Goal: Task Accomplishment & Management: Use online tool/utility

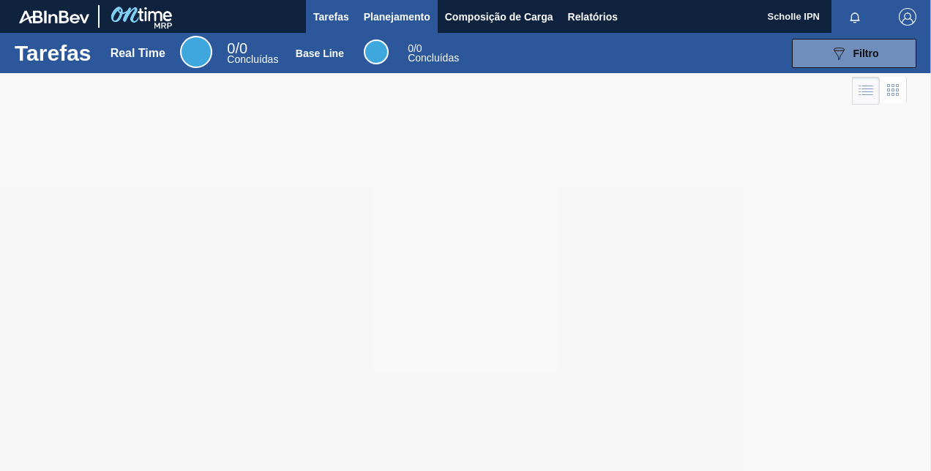
click at [395, 19] on span "Planejamento" at bounding box center [397, 17] width 67 height 18
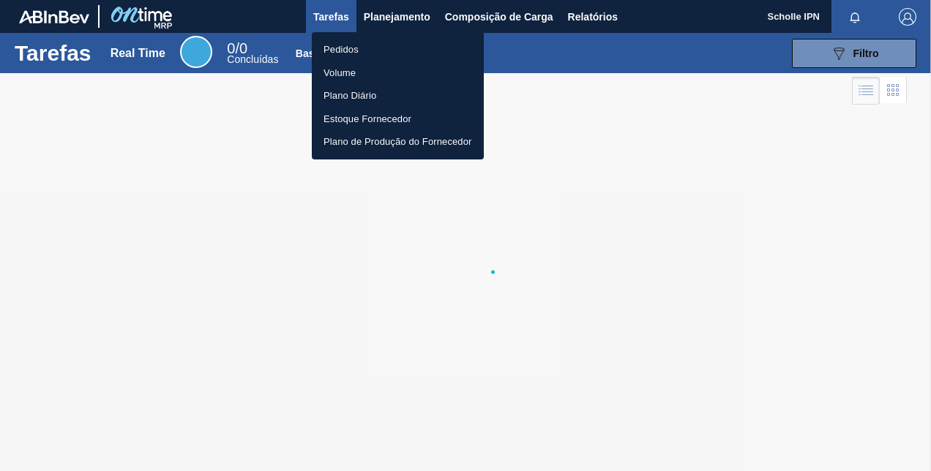
click at [390, 40] on li "Pedidos" at bounding box center [398, 49] width 172 height 23
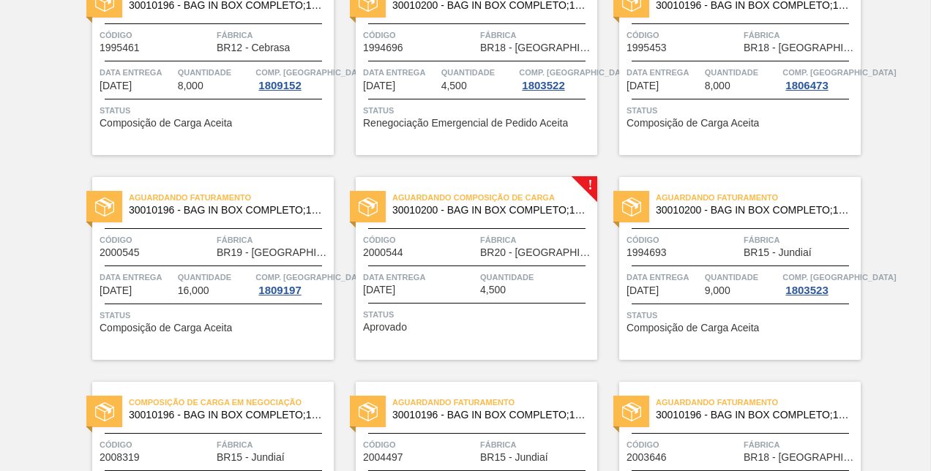
scroll to position [366, 0]
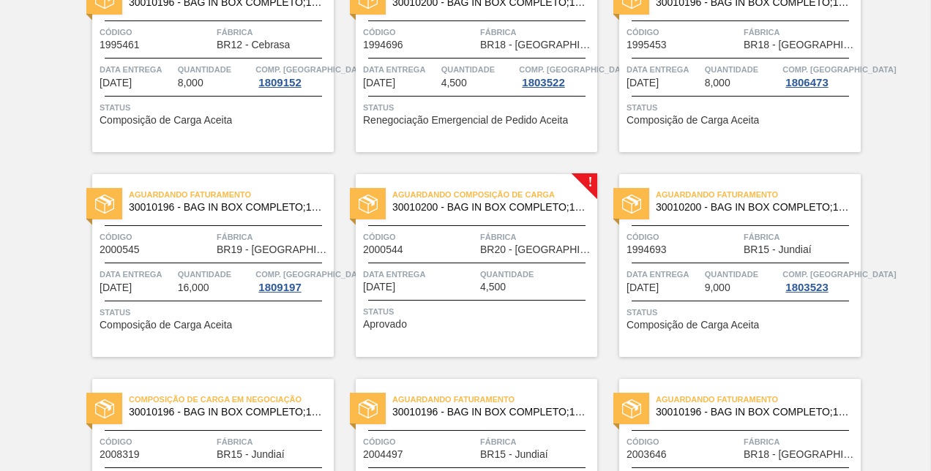
click at [526, 319] on div "Status Aprovado" at bounding box center [478, 315] width 231 height 23
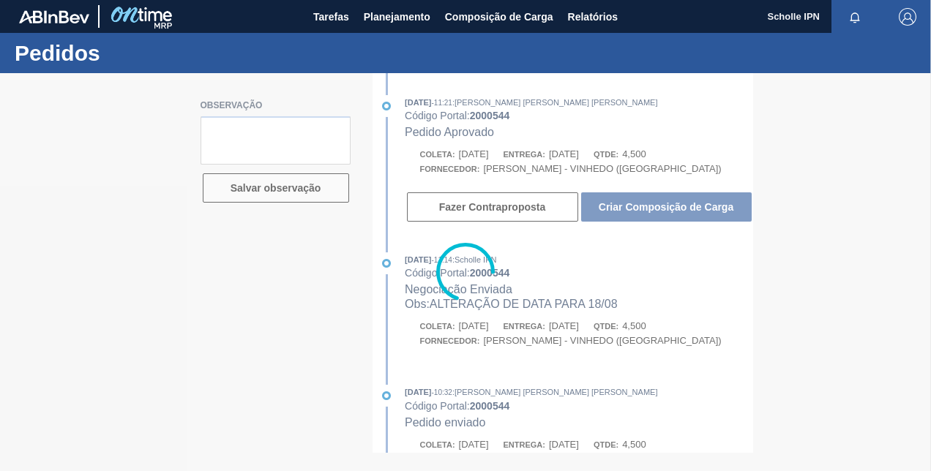
type textarea "SALES 125002967 - 2 PALLETS"
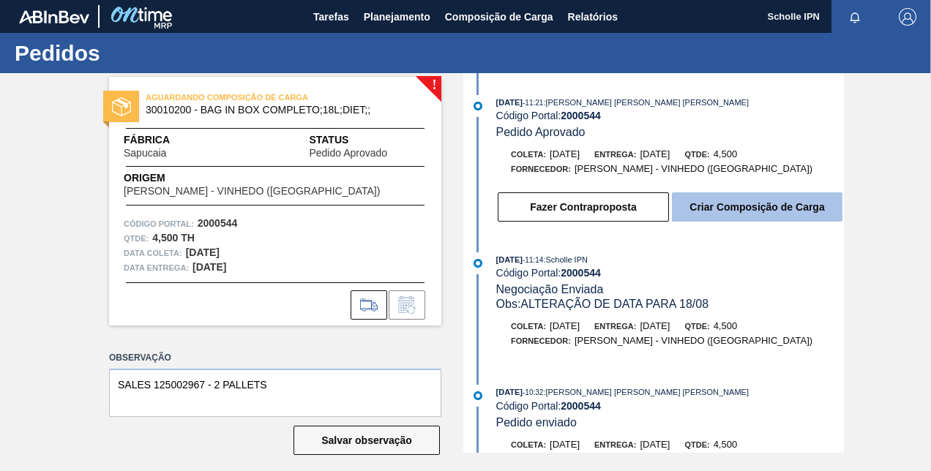
click at [719, 208] on button "Criar Composição de Carga" at bounding box center [757, 207] width 171 height 29
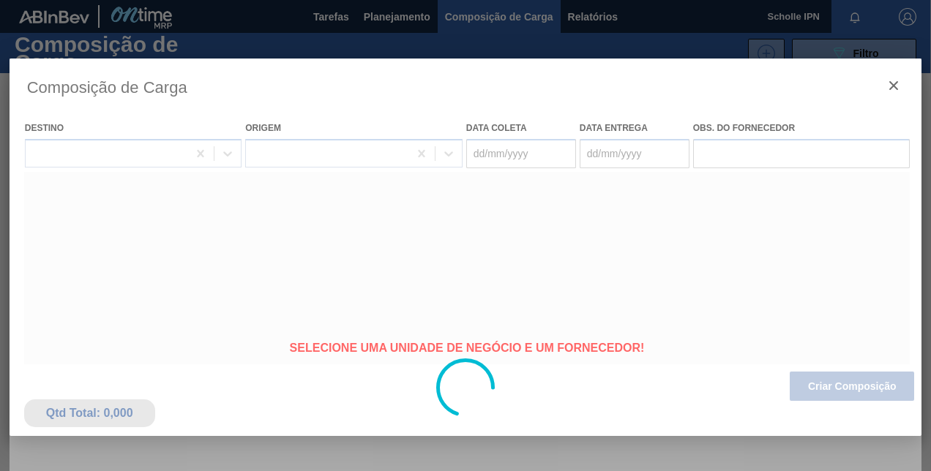
type coleta "[DATE]"
type entrega "[DATE]"
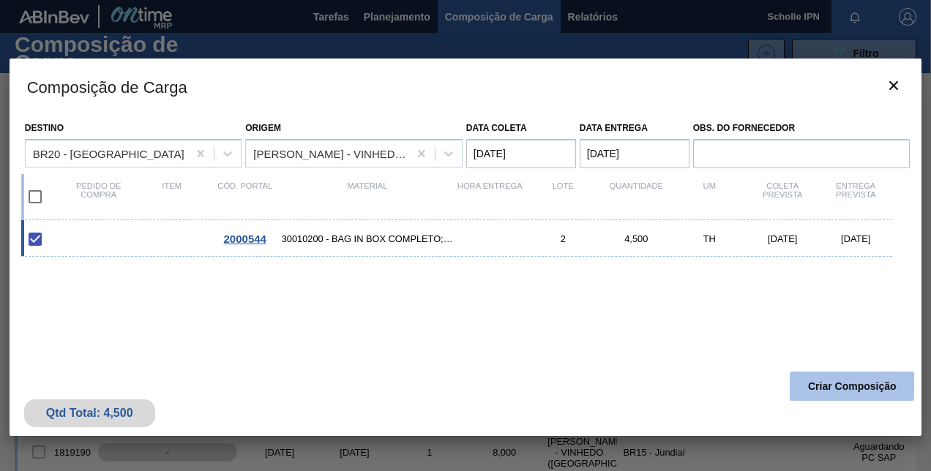
click at [858, 375] on button "Criar Composição" at bounding box center [852, 386] width 124 height 29
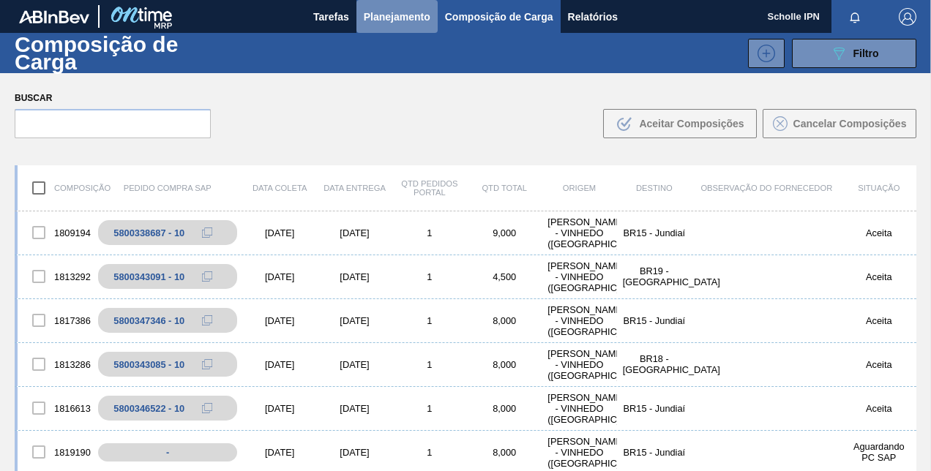
click at [369, 15] on span "Planejamento" at bounding box center [397, 17] width 67 height 18
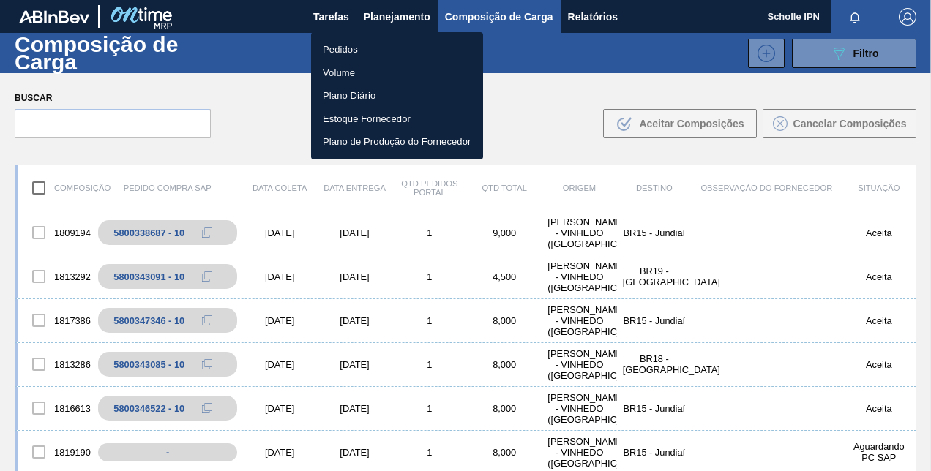
click at [370, 47] on li "Pedidos" at bounding box center [397, 49] width 172 height 23
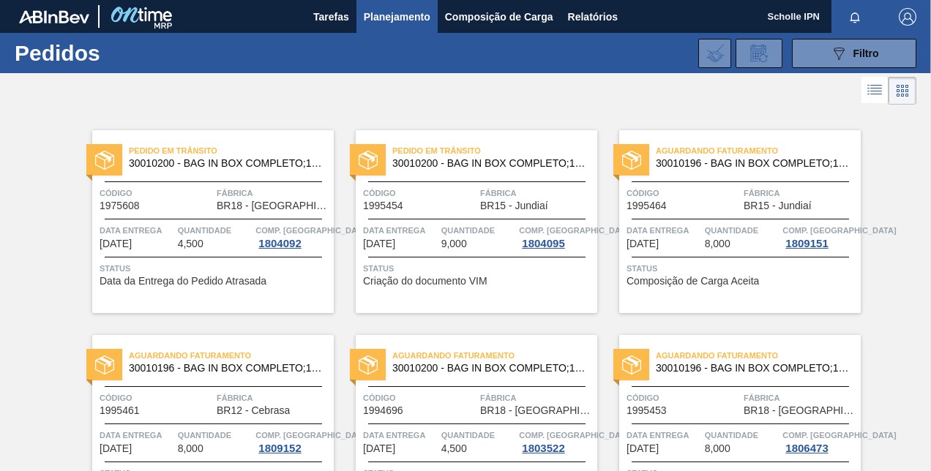
click at [739, 262] on span "Status" at bounding box center [742, 268] width 231 height 15
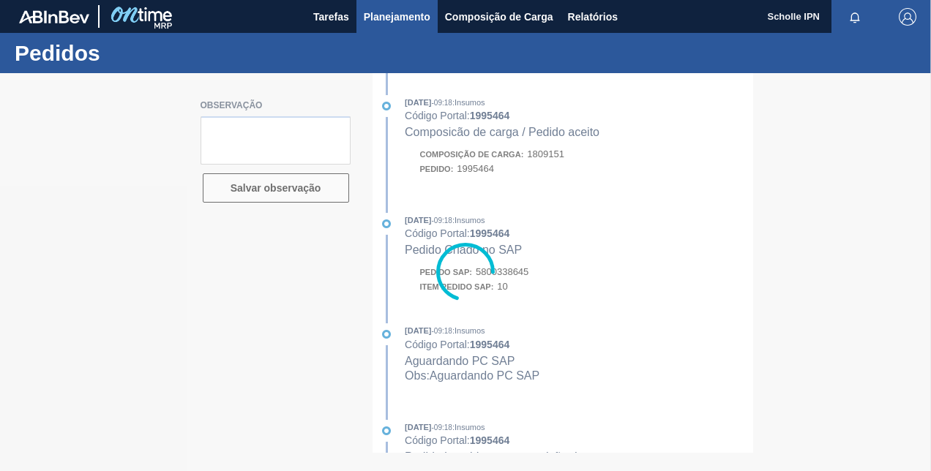
type textarea "Sales 125002939"
click at [393, 20] on span "Planejamento" at bounding box center [397, 17] width 67 height 18
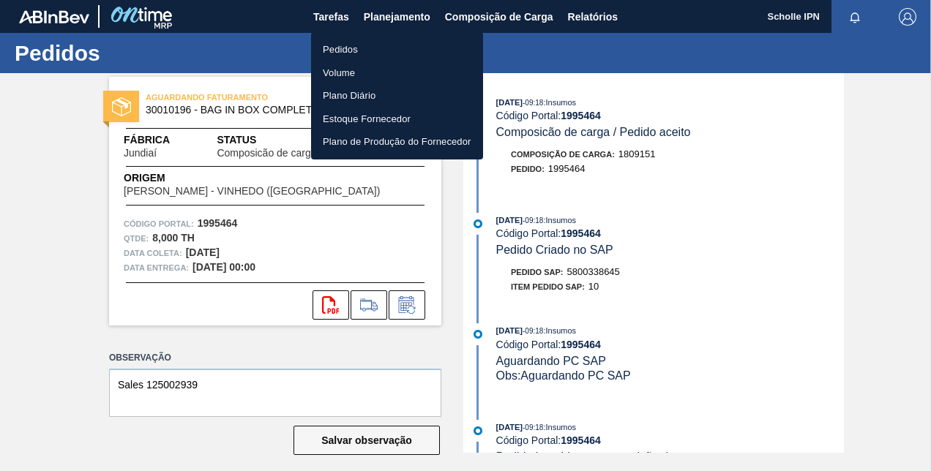
click at [398, 37] on ul "Pedidos Volume Plano Diário Estoque Fornecedor Plano de Produção do Fornecedor" at bounding box center [397, 95] width 172 height 127
click at [396, 41] on li "Pedidos" at bounding box center [397, 49] width 172 height 23
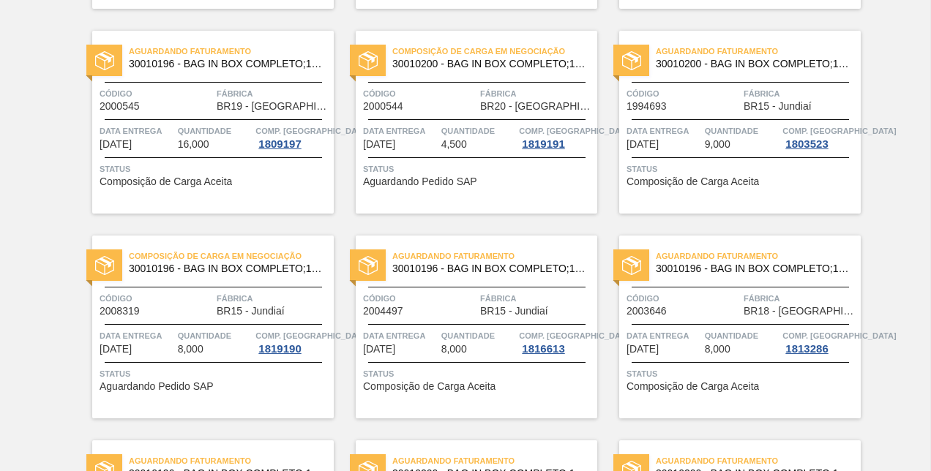
scroll to position [496, 0]
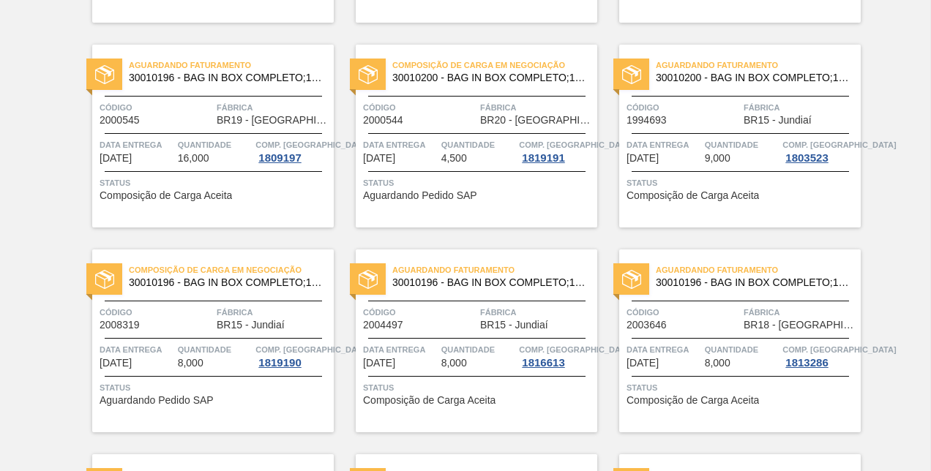
click at [466, 201] on div "Composição de Carga em Negociação 30010200 - BAG IN BOX COMPLETO;18L;DIET;; Cód…" at bounding box center [477, 136] width 242 height 183
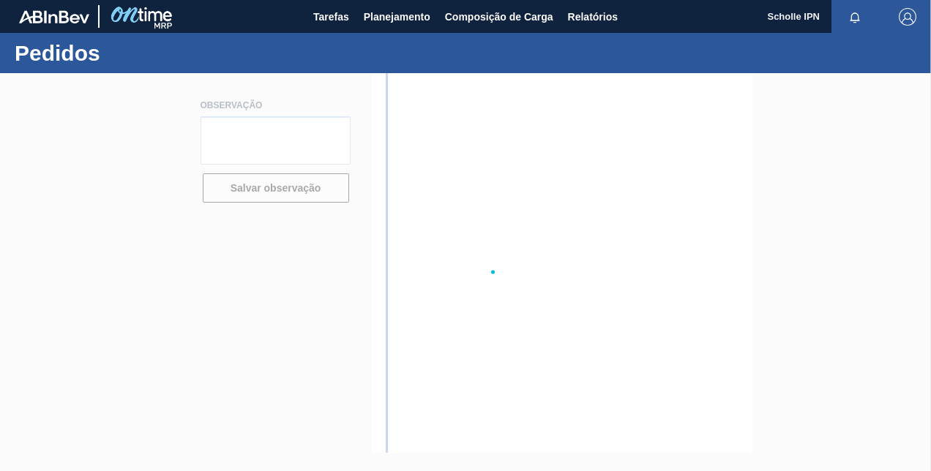
type textarea "SALES 125002967 - 2 PALLETS"
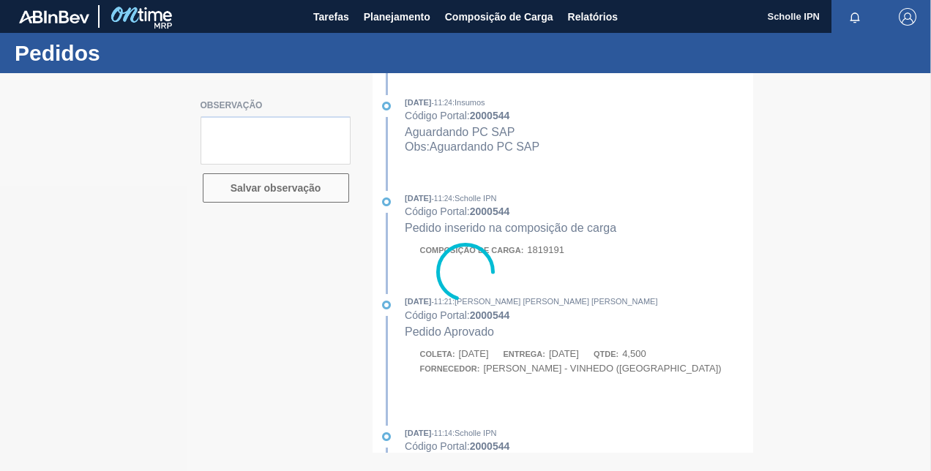
type textarea "SALES 125002967 - 2 PALLETS"
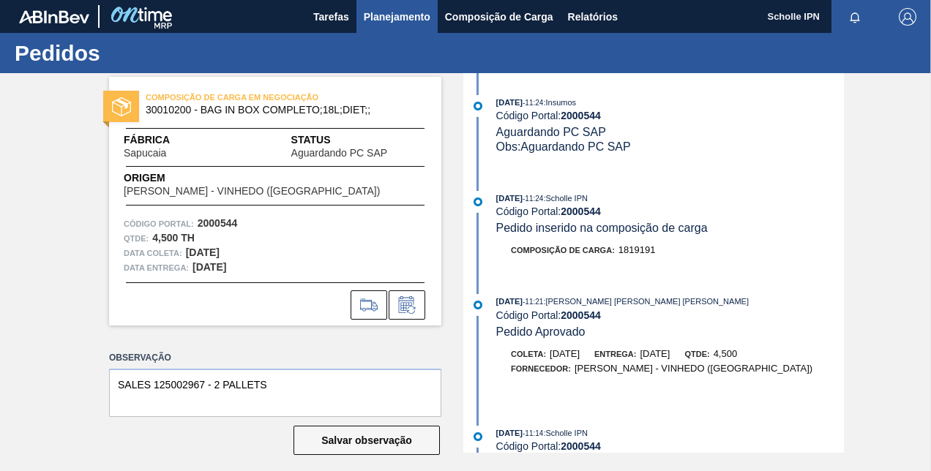
click at [425, 20] on span "Planejamento" at bounding box center [397, 17] width 67 height 18
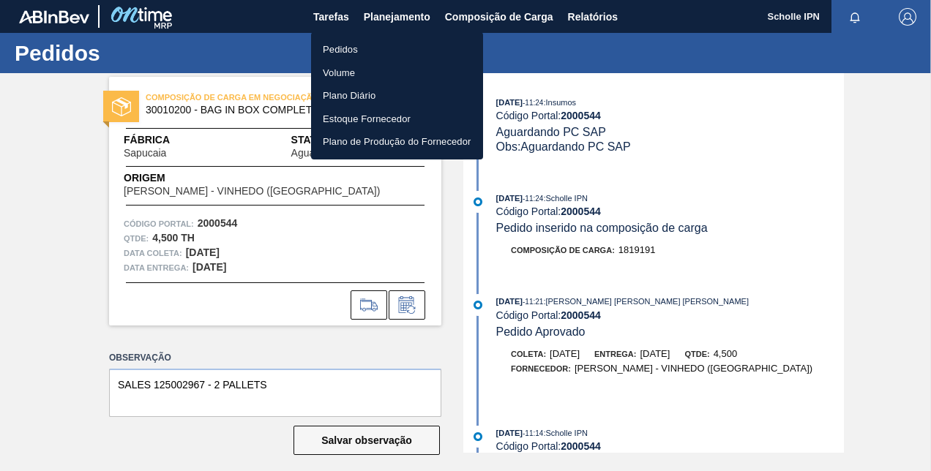
click at [397, 56] on li "Pedidos" at bounding box center [397, 49] width 172 height 23
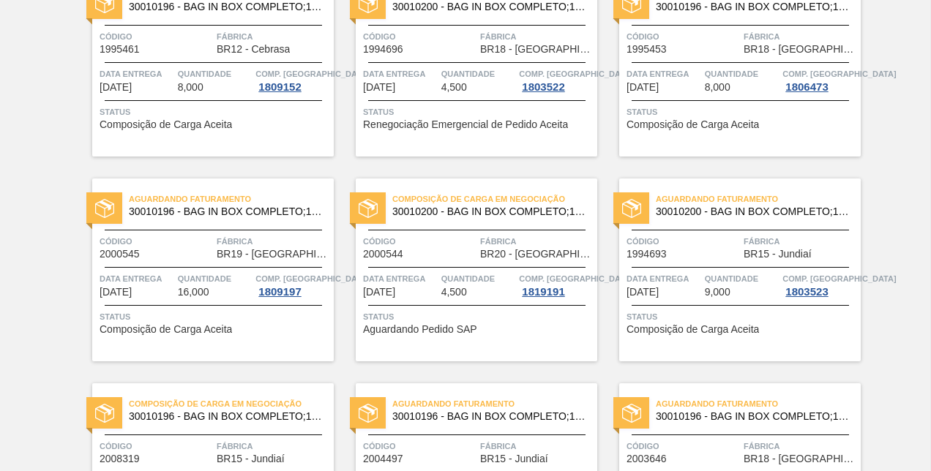
scroll to position [512, 0]
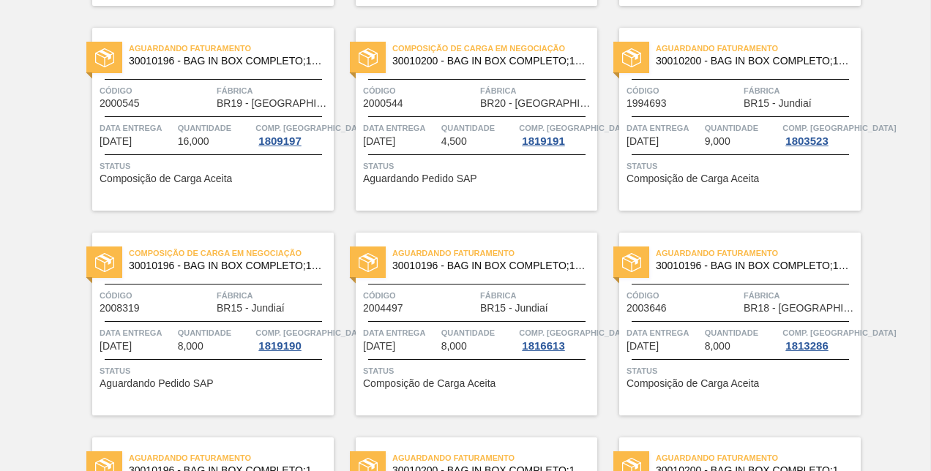
click at [491, 138] on div "Quantidade 4,500" at bounding box center [478, 134] width 75 height 26
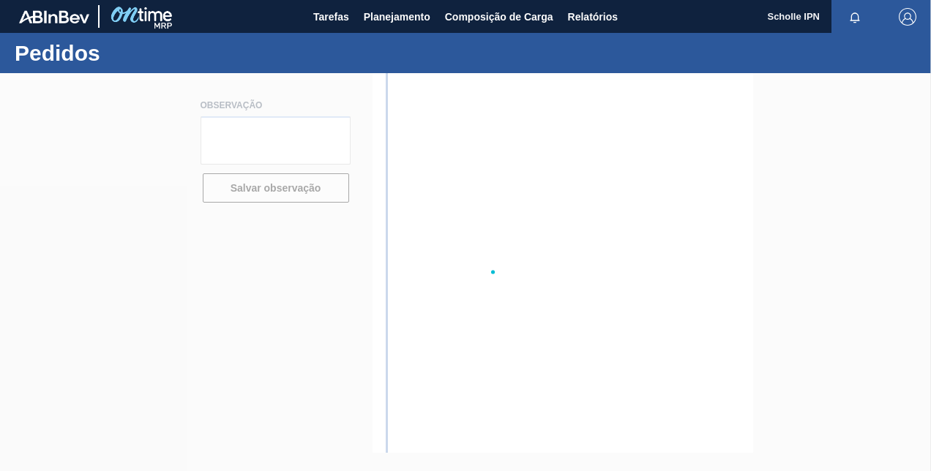
type textarea "SALES 125002967 - 2 PALLETS"
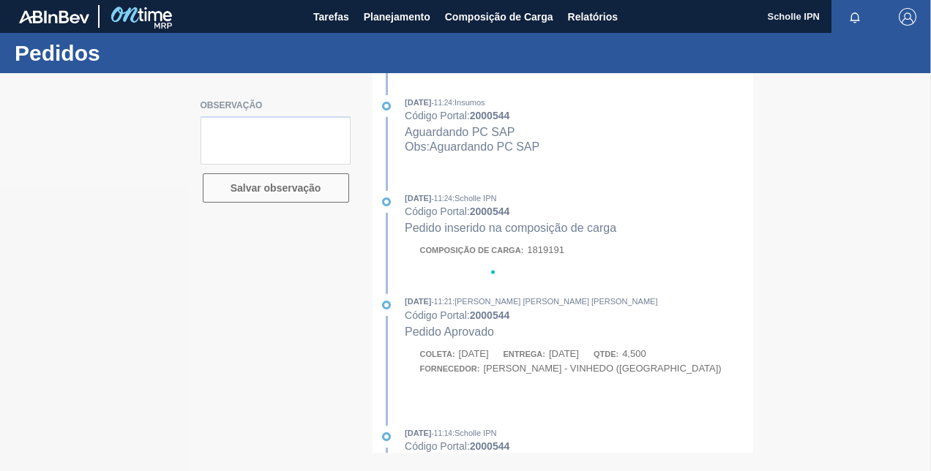
type textarea "SALES 125002967 - 2 PALLETS"
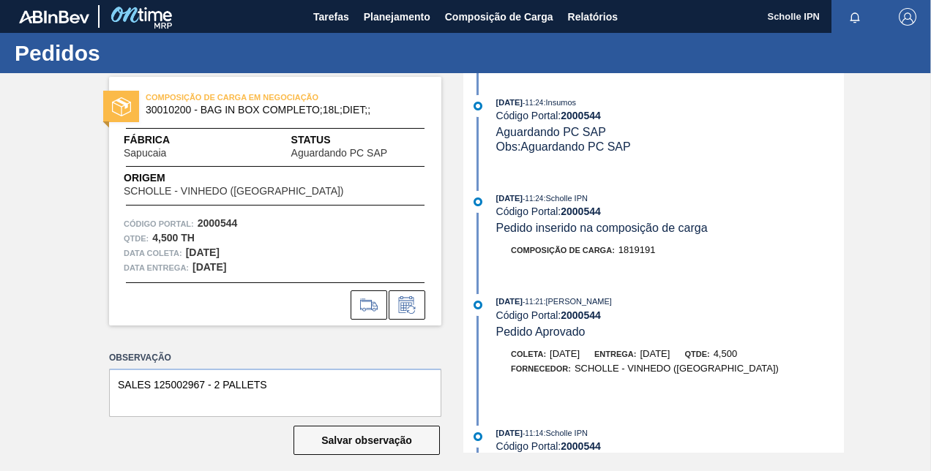
click at [757, 174] on div "18/08/2025 - 11:24 : Insumos Código Portal: 2000544 Aguardando PC SAP Obs: Agua…" at bounding box center [655, 263] width 377 height 380
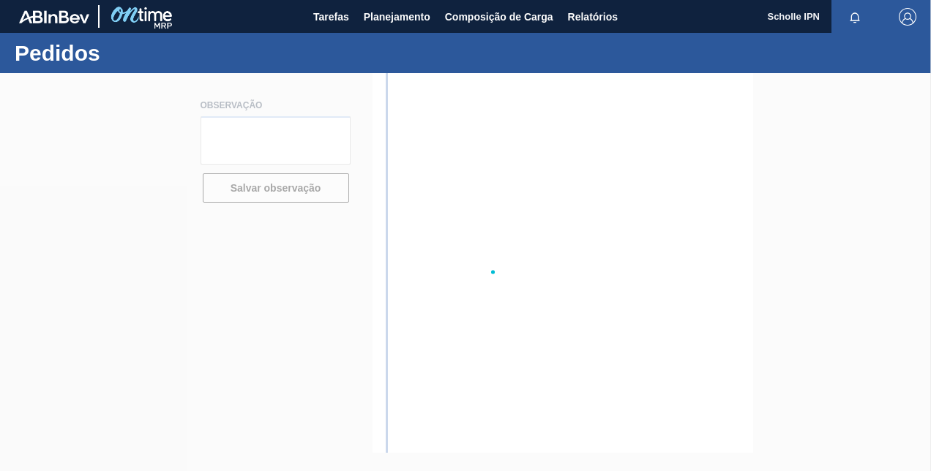
type textarea "SALES 125002967 - 2 PALLETS"
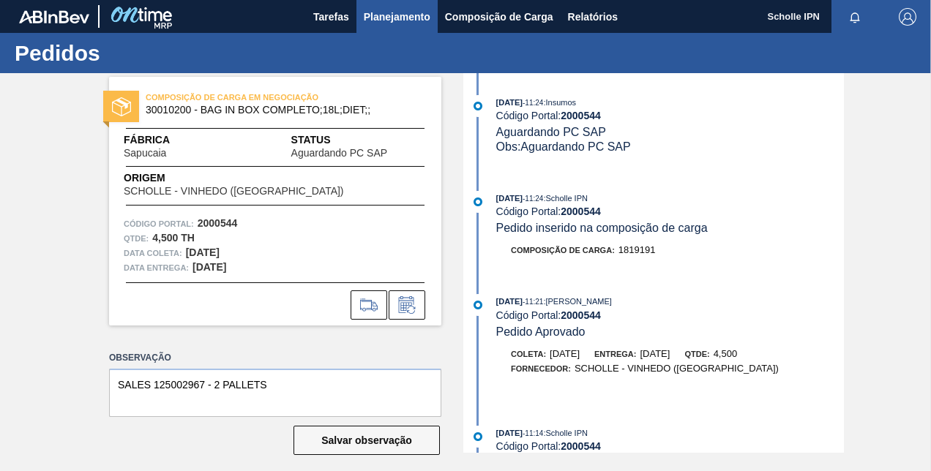
click at [422, 20] on span "Planejamento" at bounding box center [397, 17] width 67 height 18
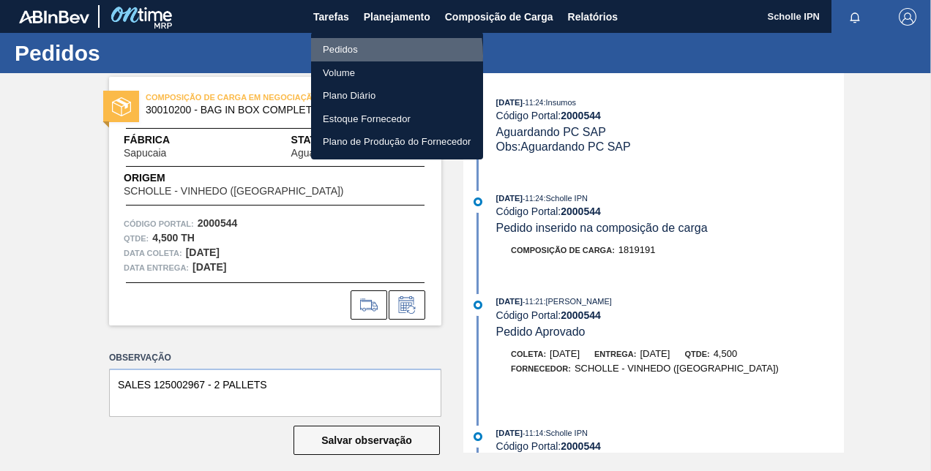
click at [356, 56] on li "Pedidos" at bounding box center [397, 49] width 172 height 23
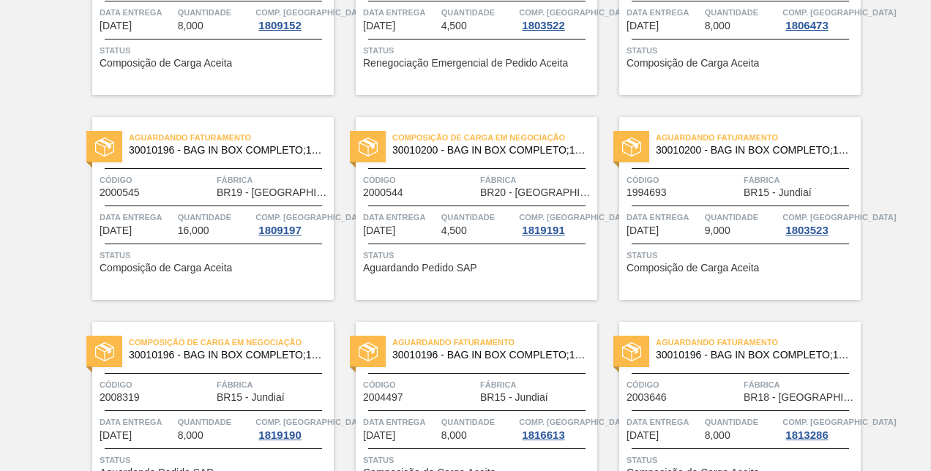
scroll to position [422, 0]
click at [441, 171] on div "Composição de Carga em Negociação 30010200 - BAG IN BOX COMPLETO;18L;DIET;; Cód…" at bounding box center [477, 209] width 242 height 183
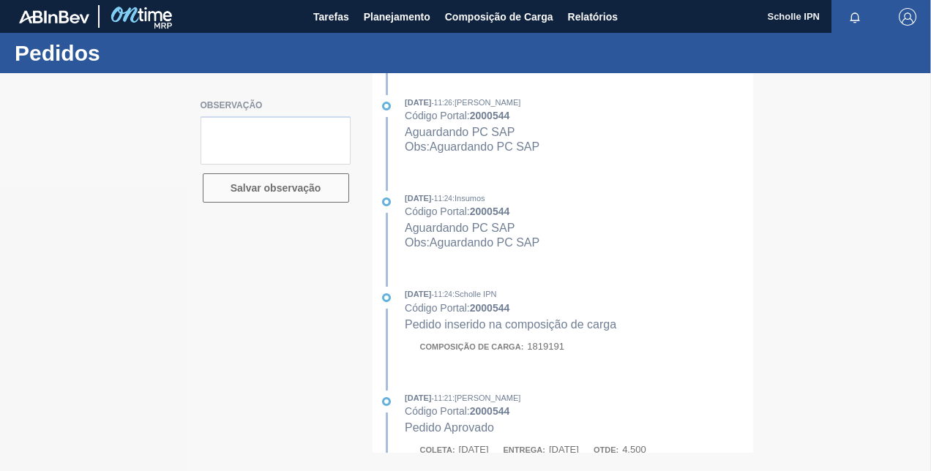
type textarea "SALES 125002967 - 2 PALLETS"
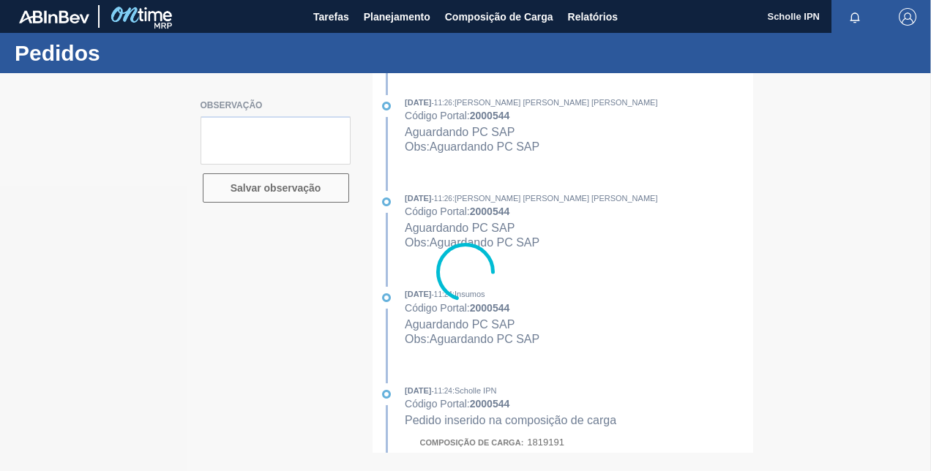
type textarea "SALES 125002967 - 2 PALLETS"
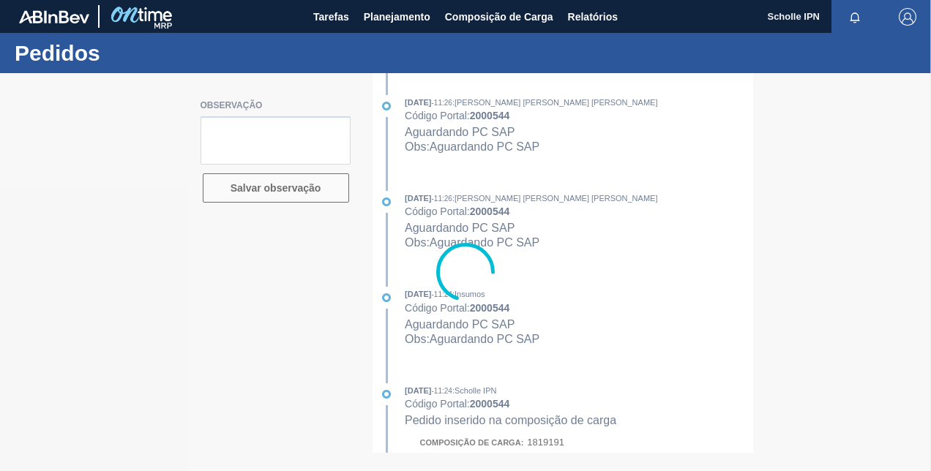
type textarea "SALES 125002967 - 2 PALLETS"
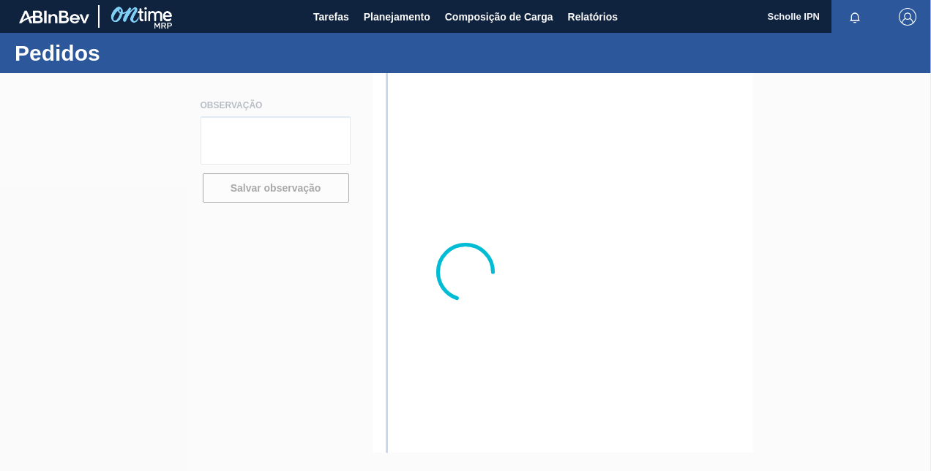
type textarea "SALES 125002967 - 2 PALLETS"
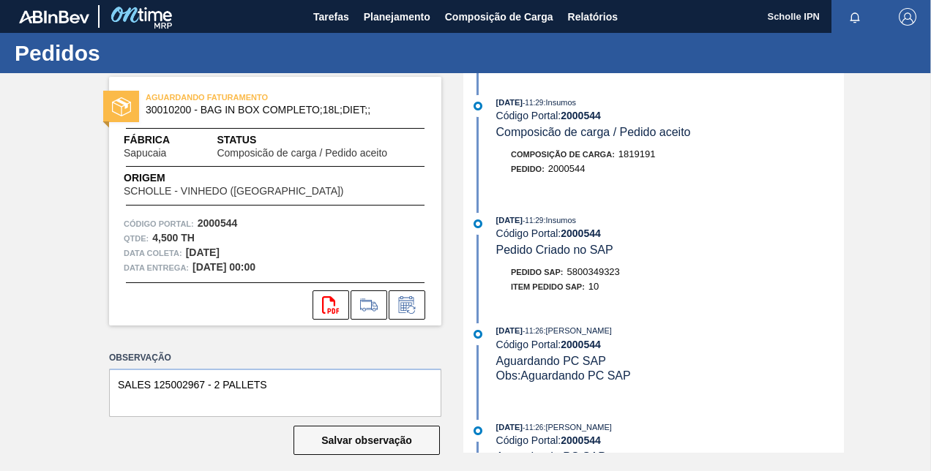
click at [583, 271] on span "5800349323" at bounding box center [593, 271] width 53 height 11
click at [581, 266] on div "[DATE] 11:29 : Insumos Código Portal: 2000544 Pedido Criado no SAP Pedido SAP: …" at bounding box center [655, 257] width 377 height 89
click at [581, 265] on div "[DATE] 11:29 : Insumos Código Portal: 2000544 Pedido Criado no SAP Pedido SAP: …" at bounding box center [655, 257] width 377 height 89
click at [580, 269] on span "5800349323" at bounding box center [593, 271] width 53 height 11
click at [580, 268] on div "Pedido SAP: 5800349323" at bounding box center [565, 272] width 109 height 15
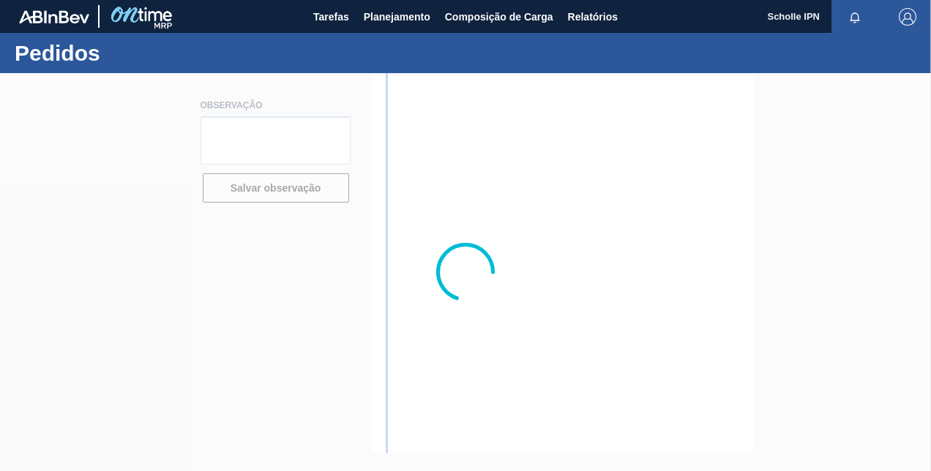
type textarea "SALES 125002967 - 2 PALLETS"
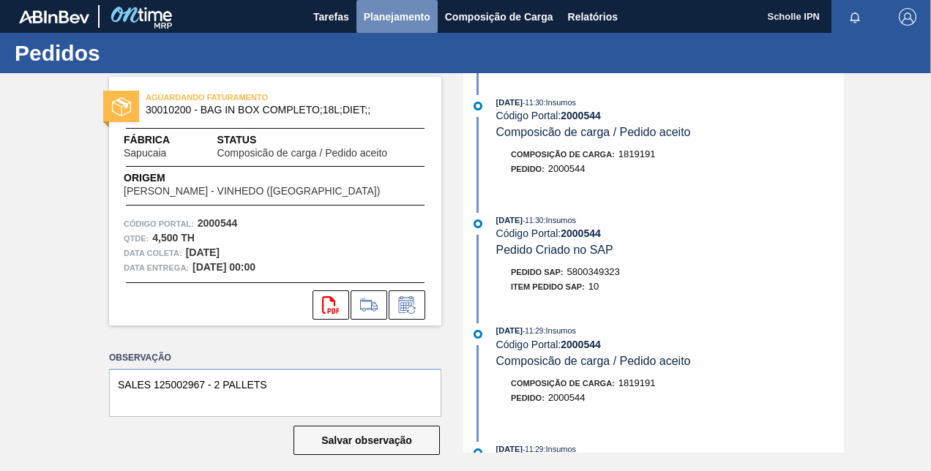
click at [407, 12] on span "Planejamento" at bounding box center [397, 17] width 67 height 18
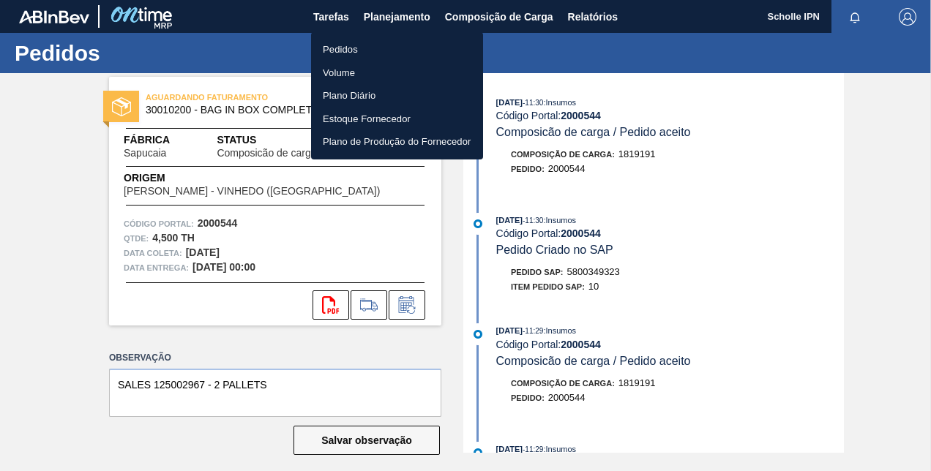
click at [404, 40] on li "Pedidos" at bounding box center [397, 49] width 172 height 23
